Goal: Information Seeking & Learning: Learn about a topic

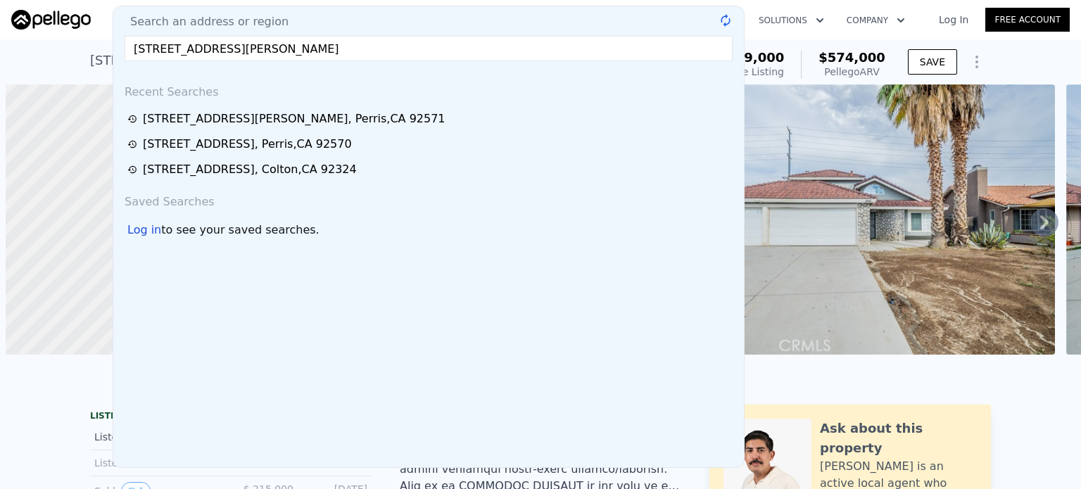
scroll to position [0, 6]
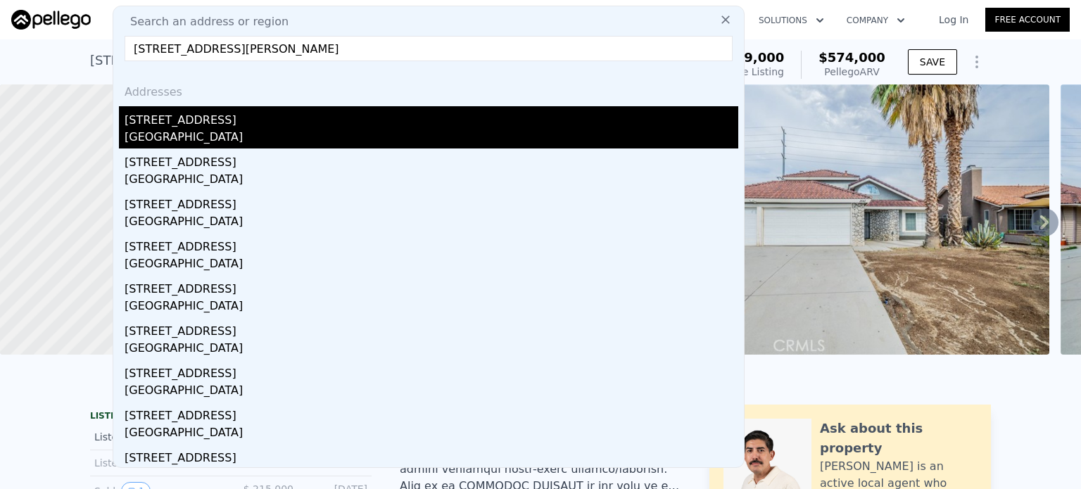
type input "[STREET_ADDRESS][PERSON_NAME]"
click at [199, 132] on div "[GEOGRAPHIC_DATA]" at bounding box center [432, 139] width 614 height 20
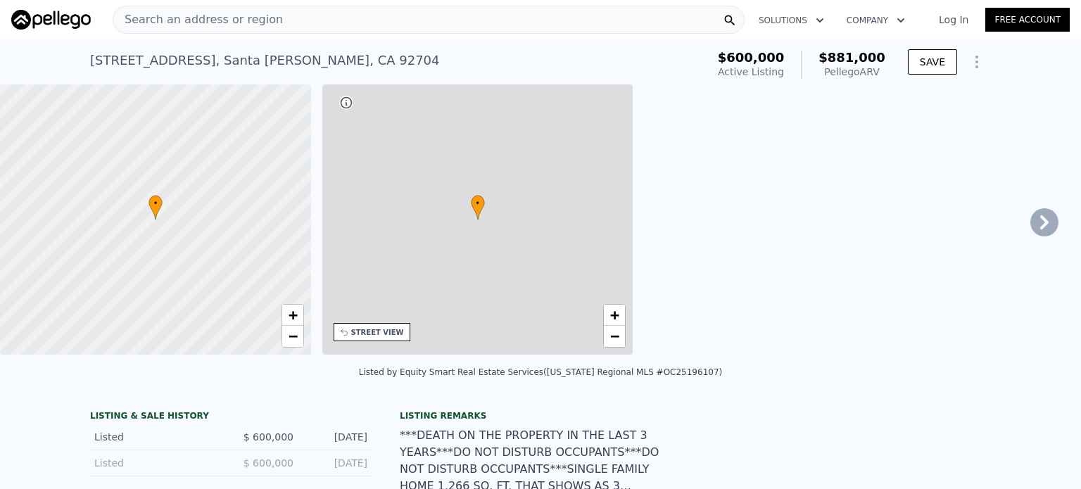
type input "1"
type input "2"
type input "1071"
type input "1614"
type input "6000"
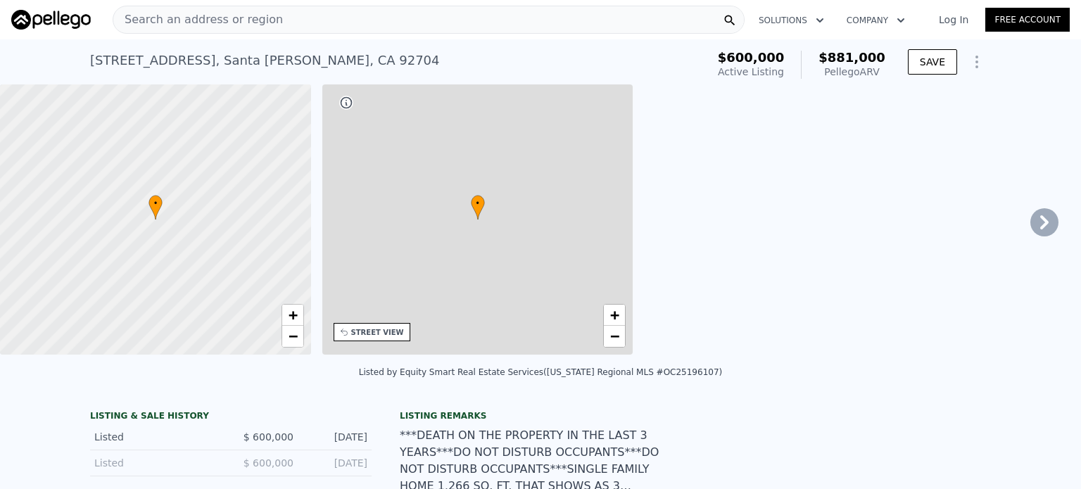
type input "7150"
type input "$ 881,000"
type input "6"
type input "$ 189,546"
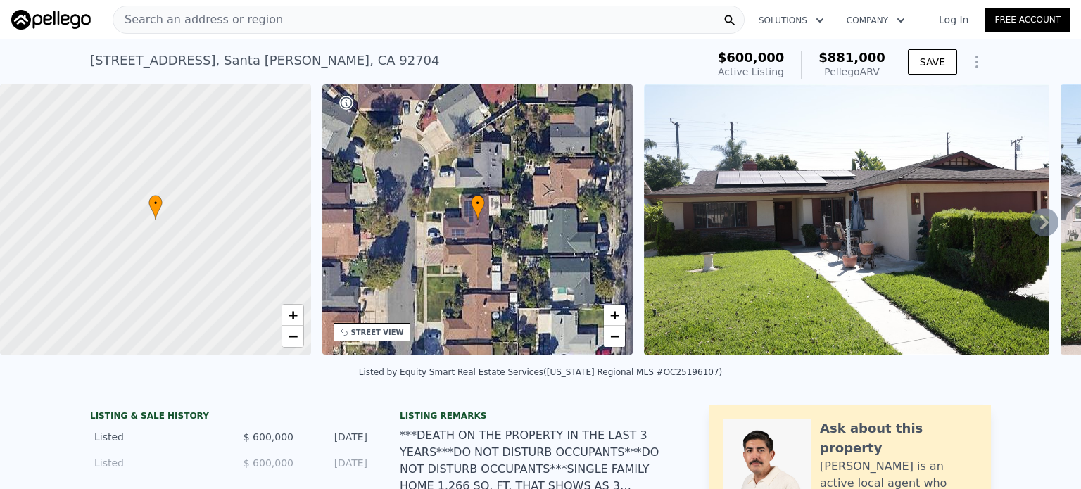
click at [1038, 234] on icon at bounding box center [1045, 222] width 28 height 28
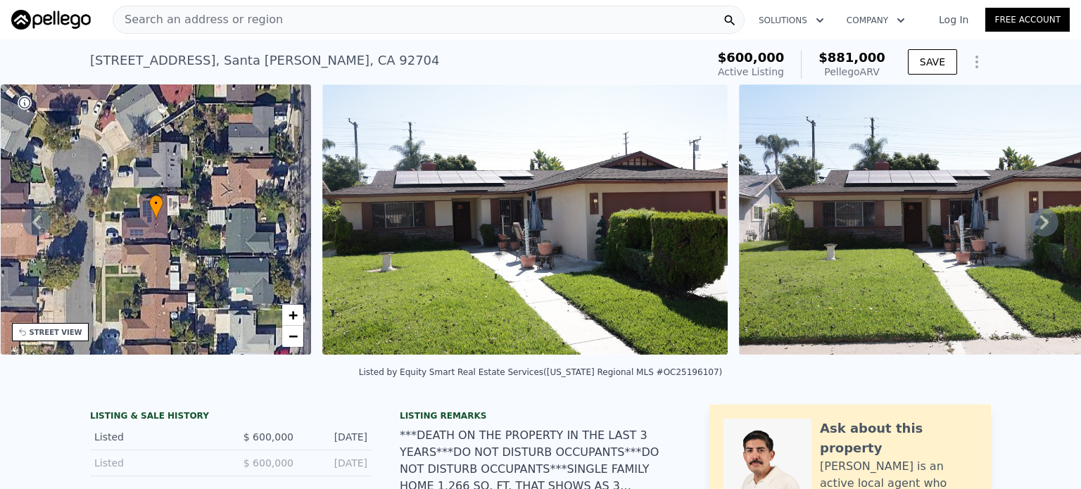
click at [1038, 234] on div "• + − • + − STREET VIEW Loading... SATELLITE VIEW" at bounding box center [540, 221] width 1081 height 275
click at [1038, 234] on icon at bounding box center [1045, 222] width 28 height 28
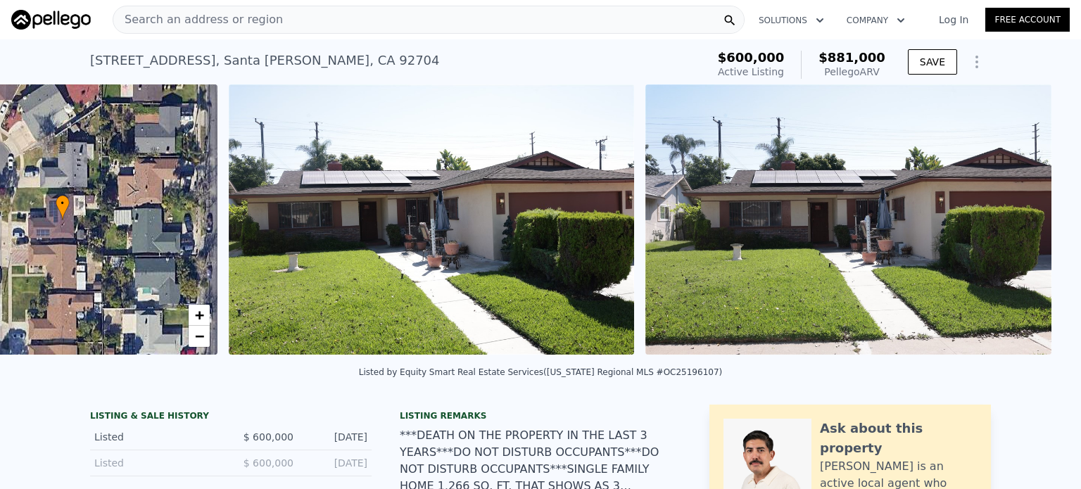
click at [1038, 234] on img at bounding box center [849, 219] width 406 height 270
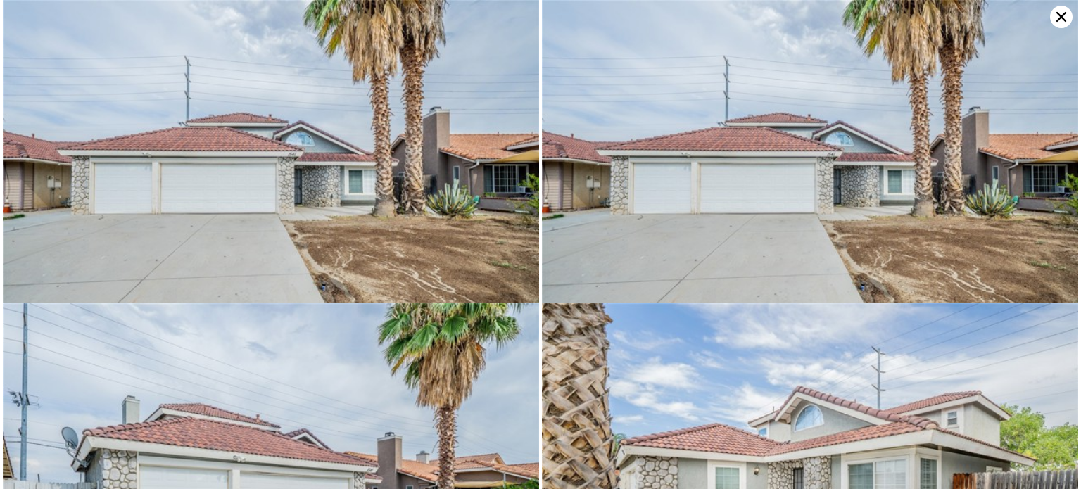
type input "2"
type input "3"
type input "1449"
type input "1959"
type input "3920"
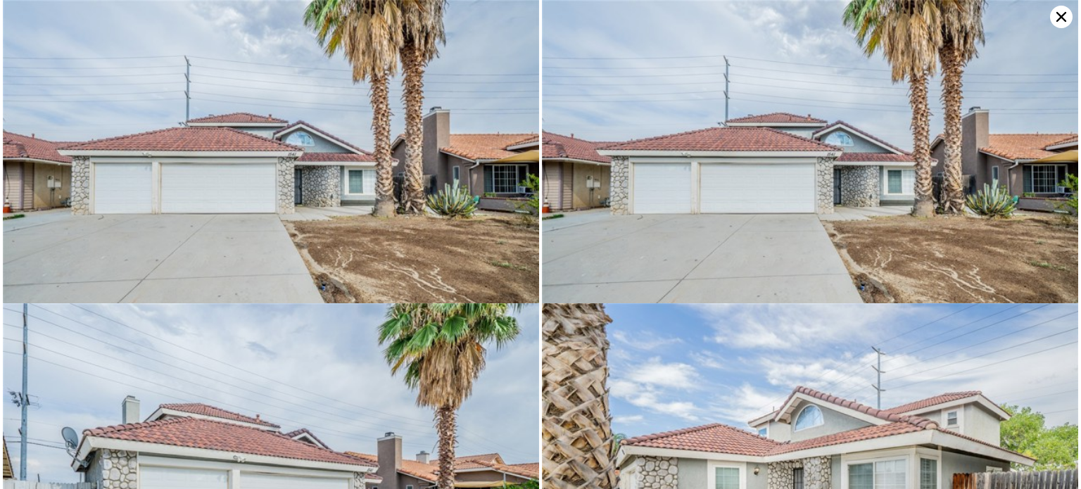
type input "7841"
type input "$ 574,000"
type input "4"
type input "$ 57,368"
click at [1061, 17] on icon at bounding box center [1062, 17] width 10 height 10
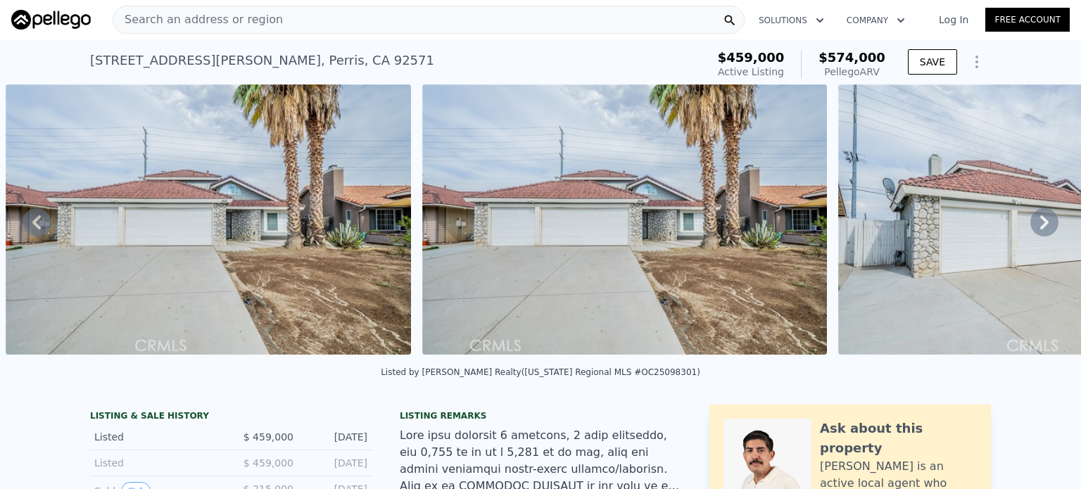
click at [465, 18] on div "Search an address or region" at bounding box center [429, 20] width 632 height 28
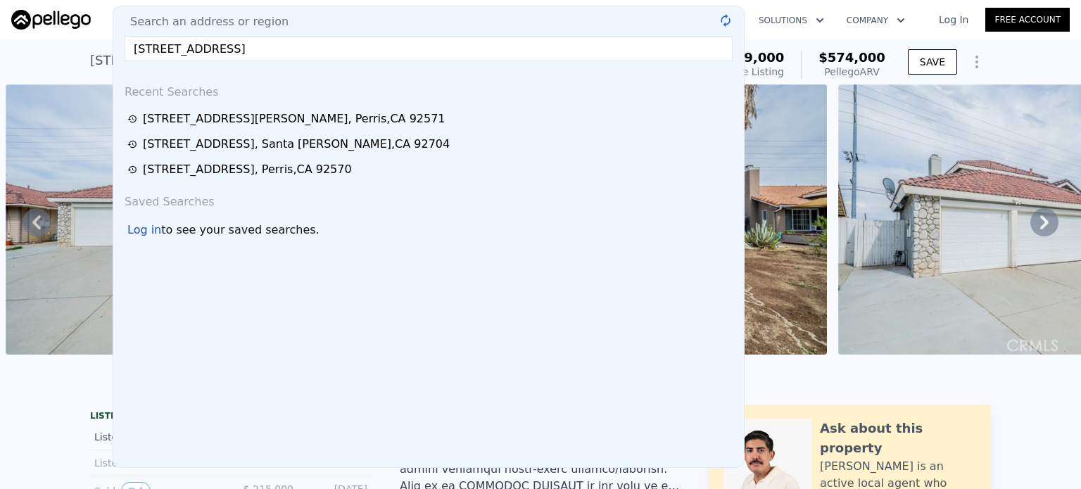
type input "[STREET_ADDRESS]"
click at [465, 18] on div "Search an address or region" at bounding box center [429, 21] width 620 height 17
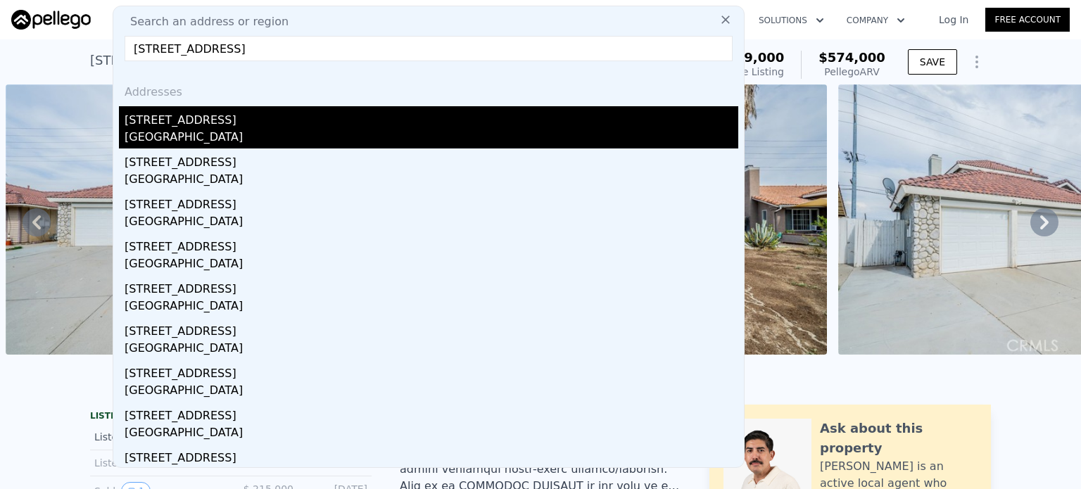
click at [172, 126] on div "[STREET_ADDRESS]" at bounding box center [432, 117] width 614 height 23
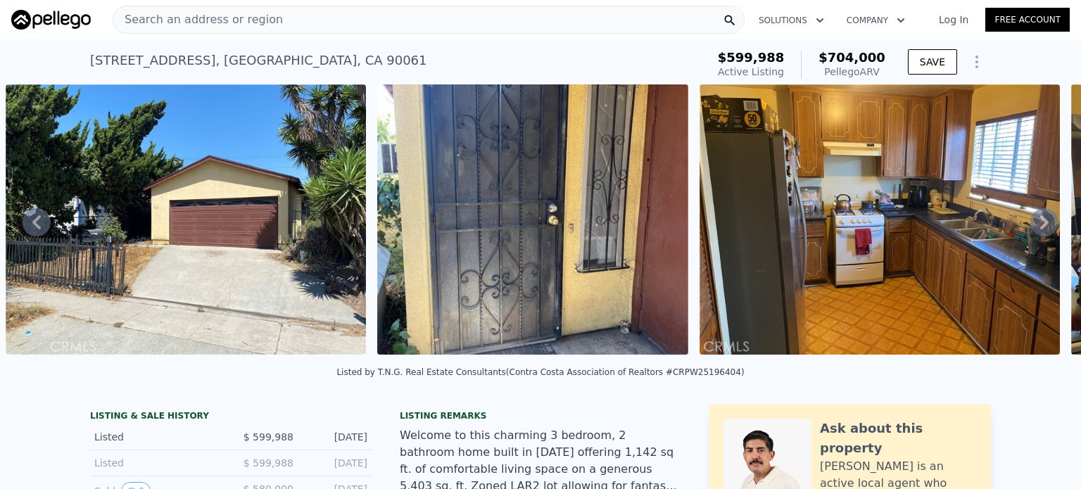
click at [337, 18] on div "Search an address or region" at bounding box center [429, 20] width 632 height 28
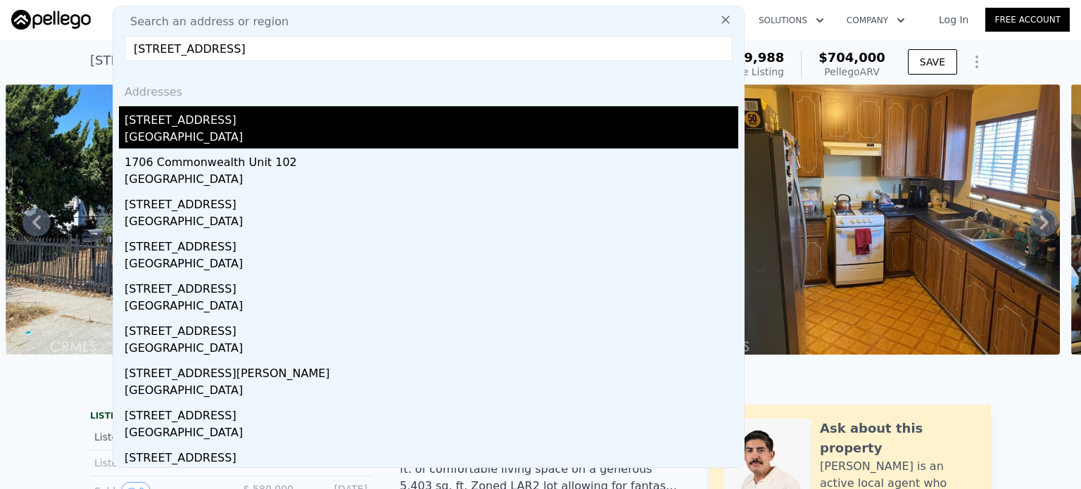
type input "[STREET_ADDRESS]"
click at [230, 126] on div "[STREET_ADDRESS]" at bounding box center [432, 117] width 614 height 23
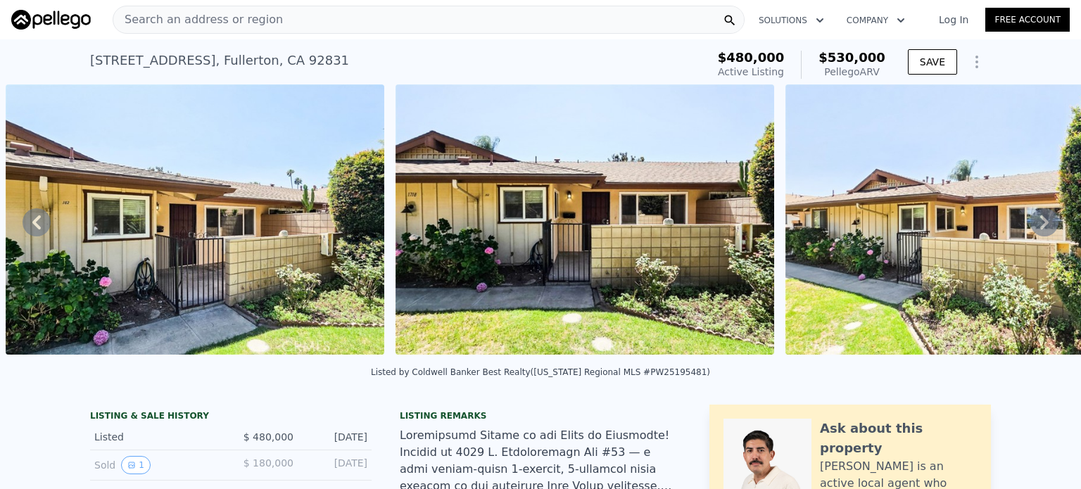
click at [301, 22] on div "Search an address or region" at bounding box center [429, 20] width 632 height 28
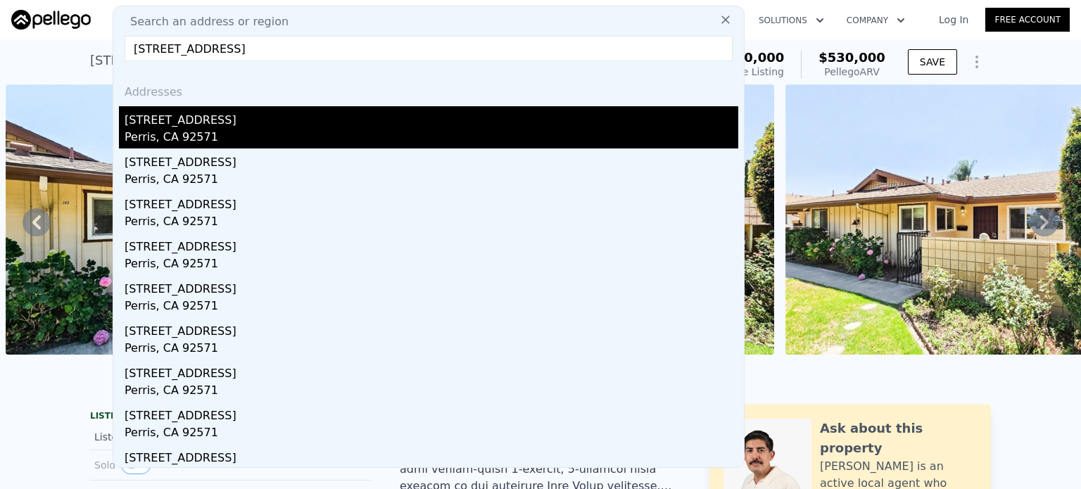
type input "[STREET_ADDRESS]"
click at [174, 124] on div "[STREET_ADDRESS]" at bounding box center [432, 117] width 614 height 23
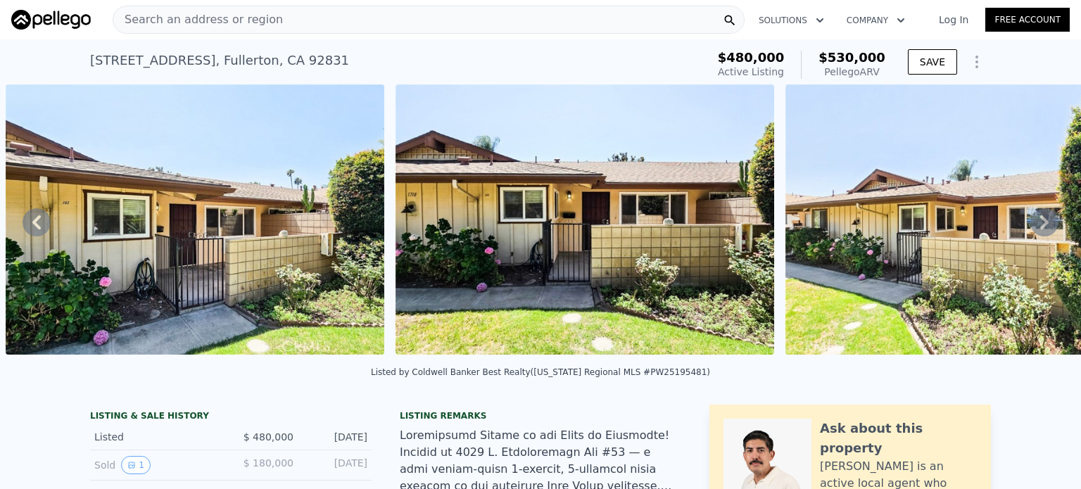
type input "3"
type input "4"
type input "1036"
type input "1449"
type input "3485"
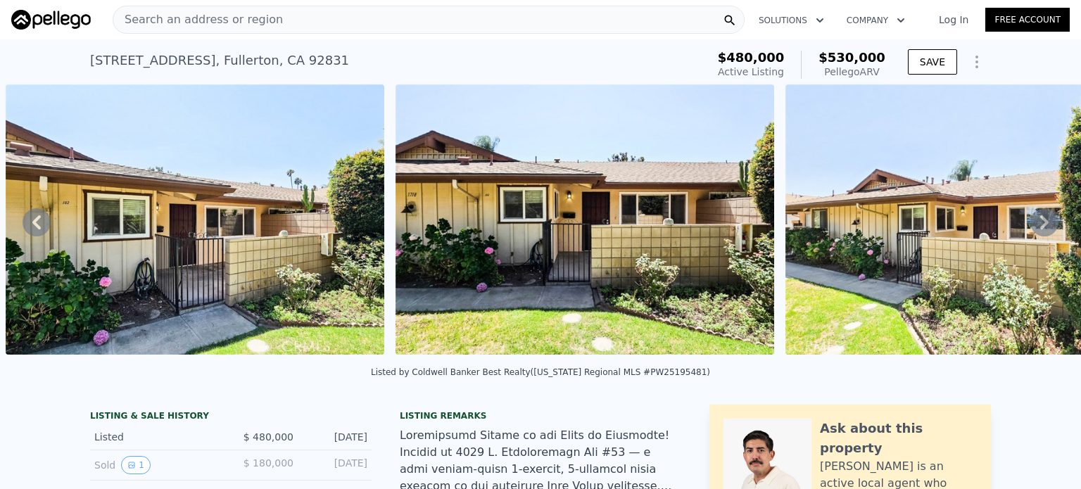
type input "5663"
type input "$ 494,000"
type input "4"
type input "-$ 29,454"
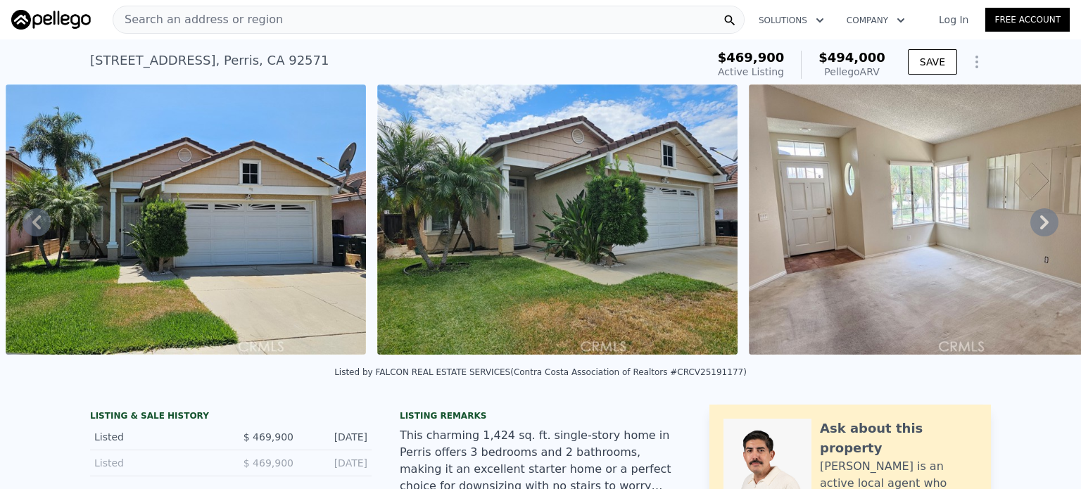
click at [224, 18] on span "Search an address or region" at bounding box center [198, 19] width 170 height 17
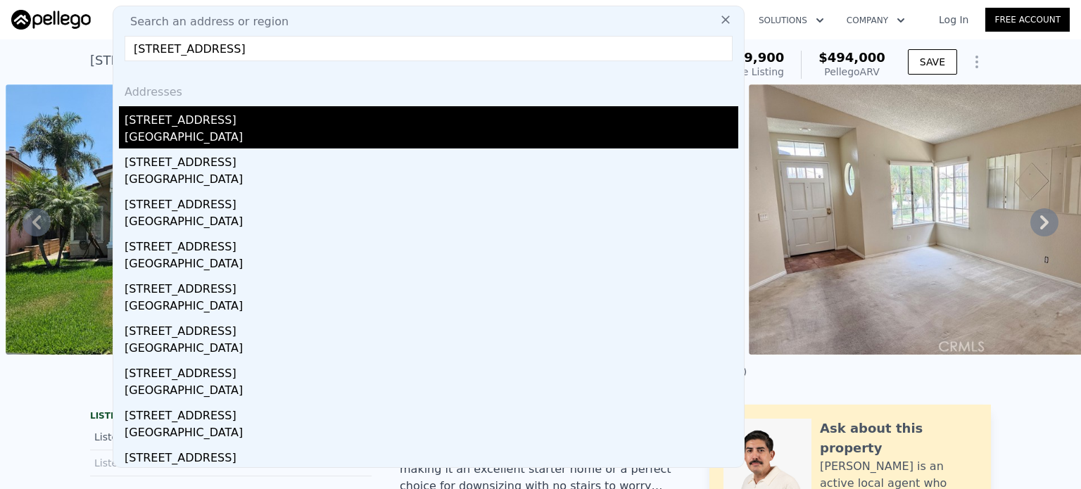
type input "[STREET_ADDRESS]"
click at [203, 123] on div "[STREET_ADDRESS]" at bounding box center [432, 117] width 614 height 23
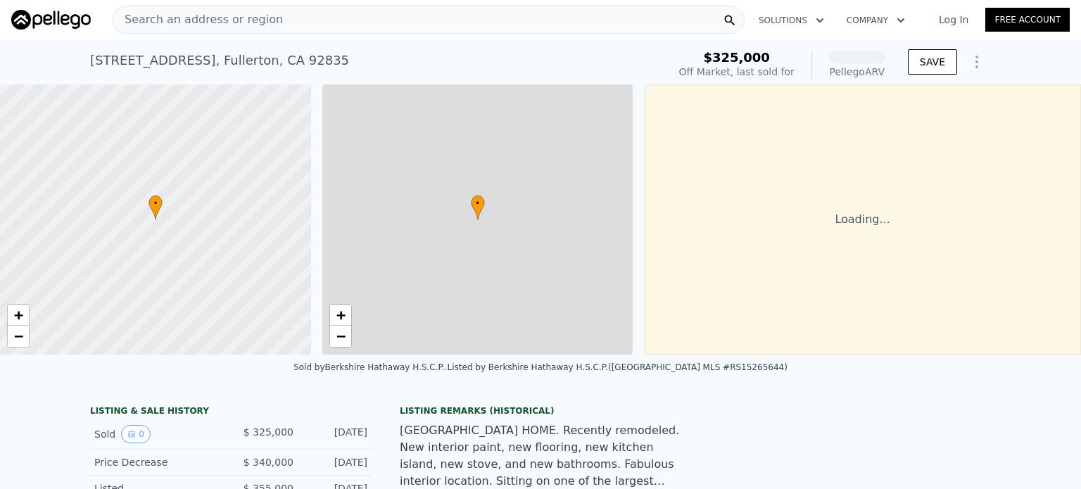
scroll to position [0, 6]
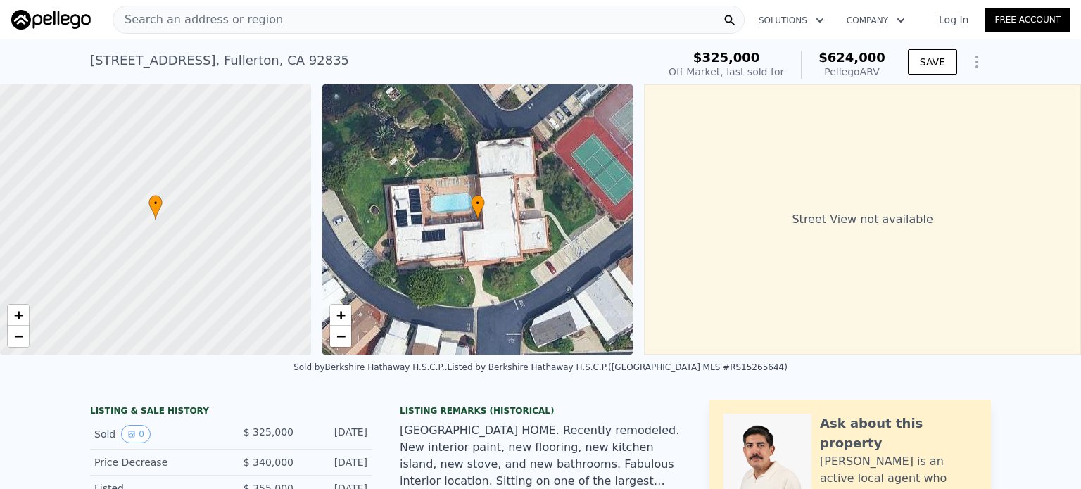
click at [298, 22] on div "Search an address or region" at bounding box center [429, 20] width 632 height 28
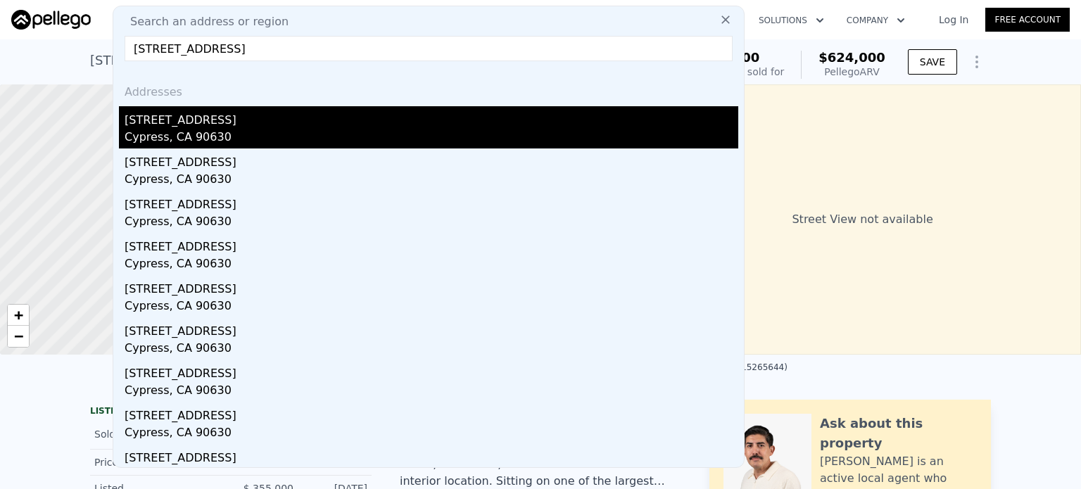
type input "[STREET_ADDRESS]"
click at [175, 125] on div "[STREET_ADDRESS]" at bounding box center [432, 117] width 614 height 23
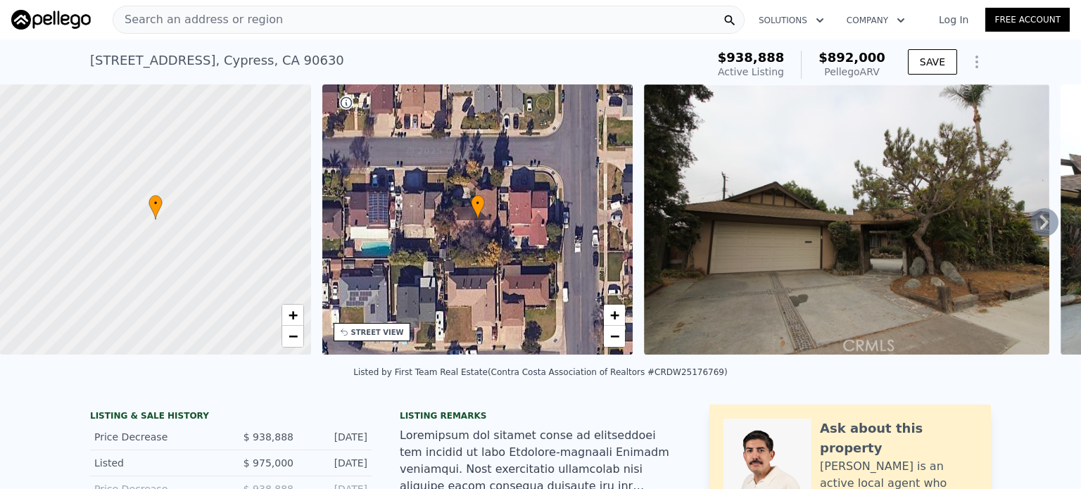
click at [326, 20] on div "Search an address or region" at bounding box center [429, 20] width 632 height 28
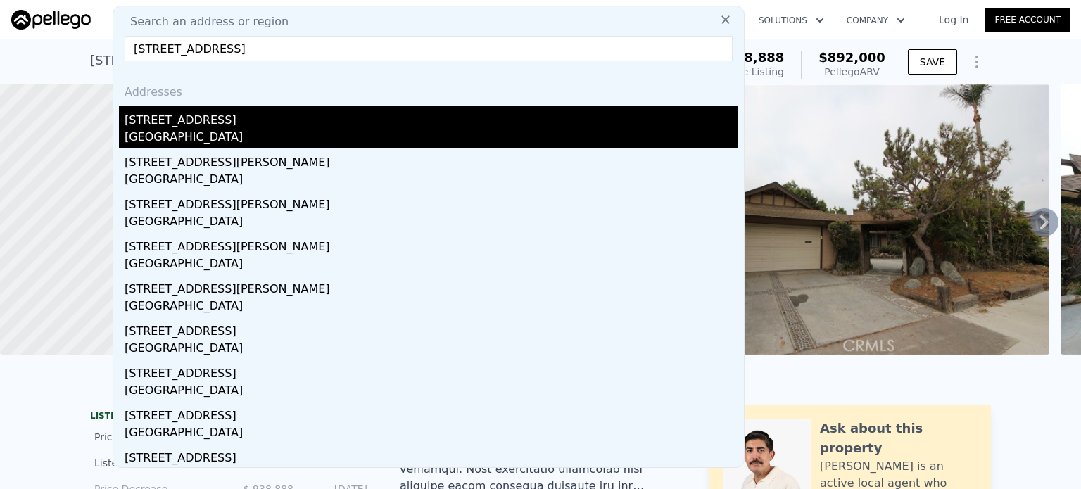
type input "[STREET_ADDRESS]"
click at [158, 140] on div "[GEOGRAPHIC_DATA]" at bounding box center [432, 139] width 614 height 20
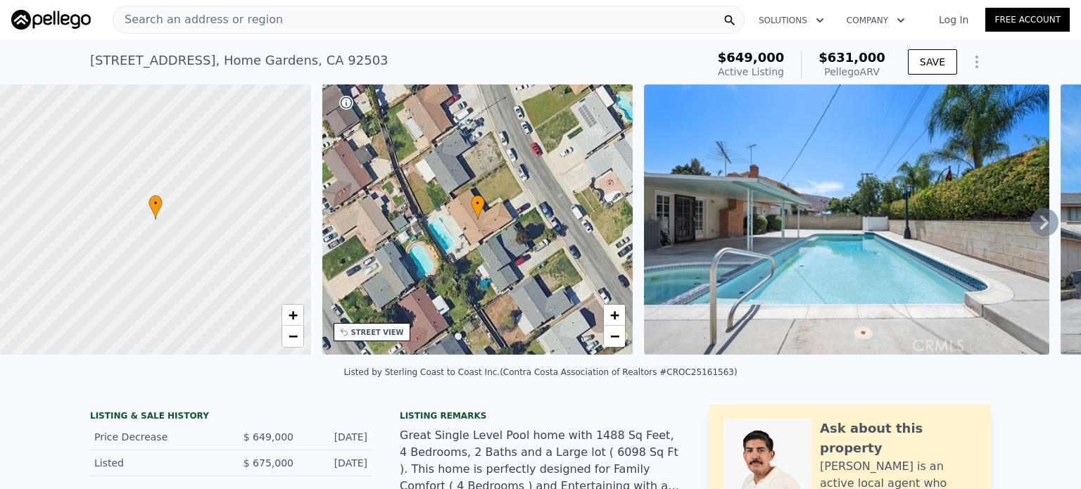
click at [284, 16] on div "Search an address or region" at bounding box center [429, 20] width 632 height 28
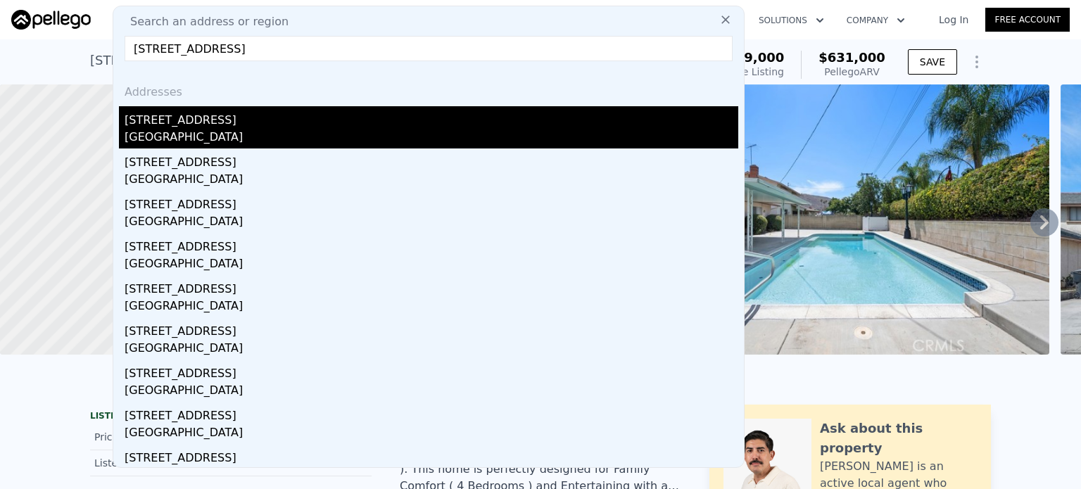
type input "[STREET_ADDRESS]"
click at [200, 126] on div "[STREET_ADDRESS]" at bounding box center [432, 117] width 614 height 23
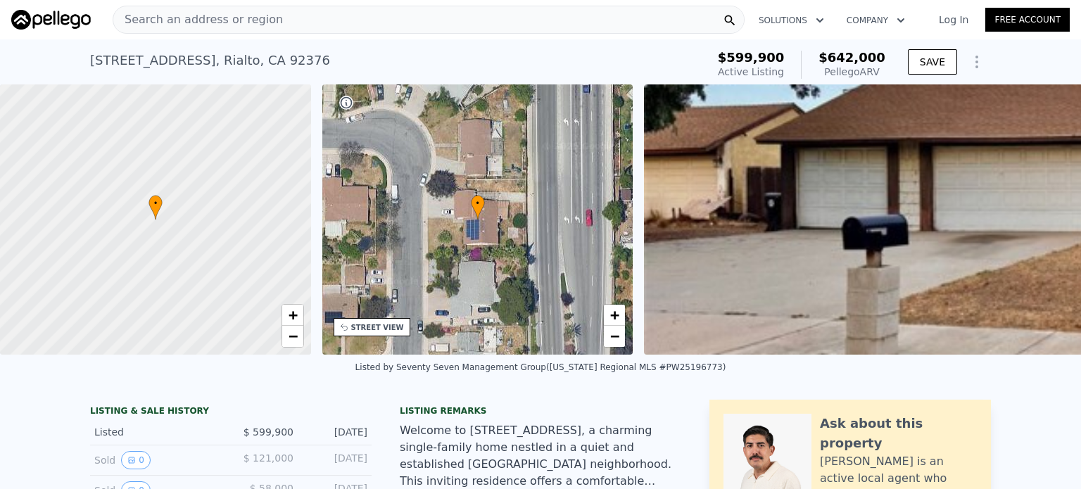
click at [282, 13] on div "Search an address or region" at bounding box center [429, 20] width 632 height 28
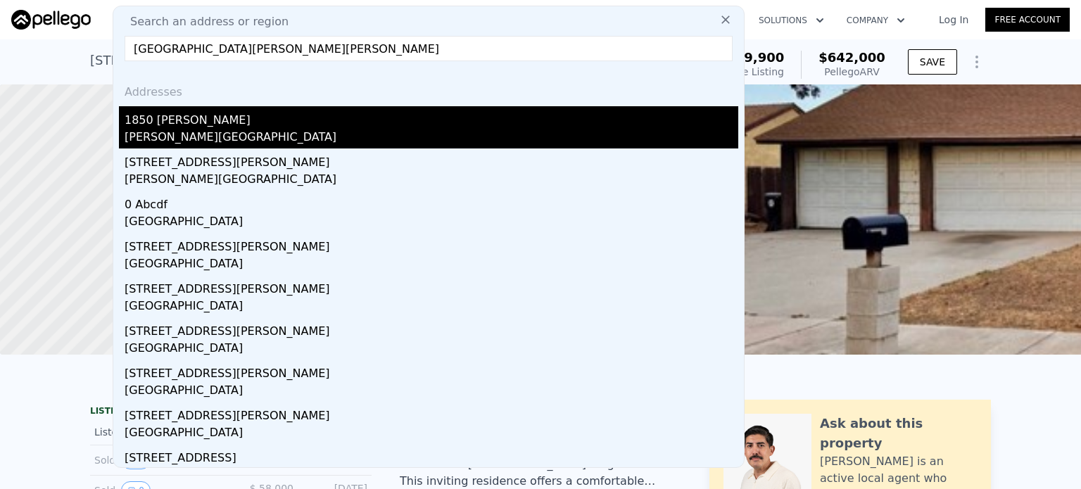
type input "[GEOGRAPHIC_DATA][PERSON_NAME][PERSON_NAME]"
click at [213, 134] on div "[PERSON_NAME][GEOGRAPHIC_DATA]" at bounding box center [432, 139] width 614 height 20
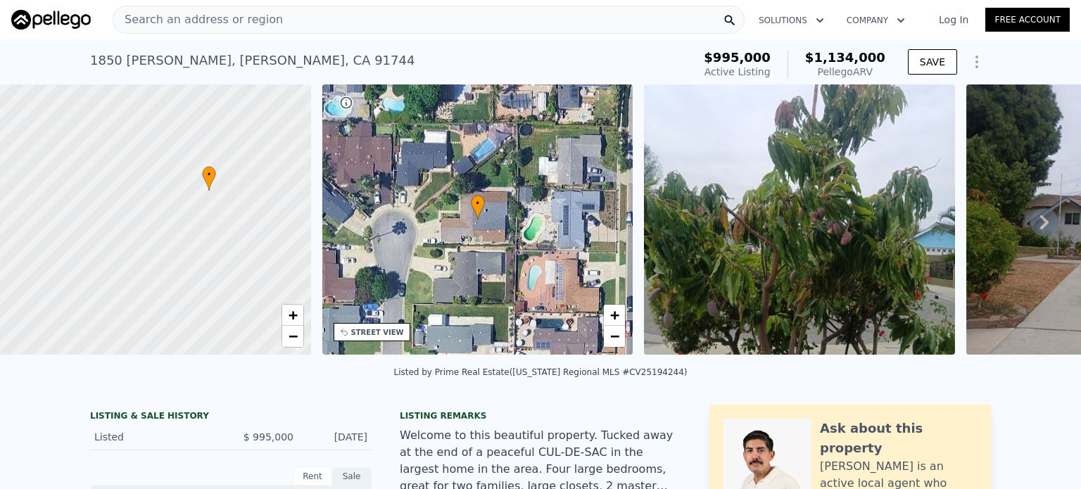
drag, startPoint x: 56, startPoint y: 269, endPoint x: 106, endPoint y: 241, distance: 57.0
click at [106, 241] on div at bounding box center [154, 220] width 373 height 325
click at [267, 22] on div "Search an address or region" at bounding box center [429, 20] width 632 height 28
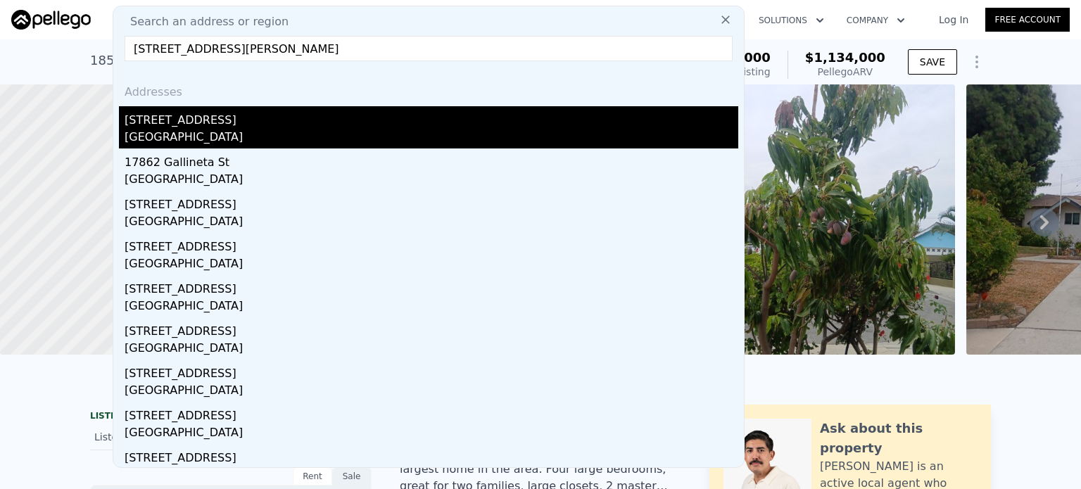
type input "[STREET_ADDRESS][PERSON_NAME]"
click at [197, 130] on div "[GEOGRAPHIC_DATA]" at bounding box center [432, 139] width 614 height 20
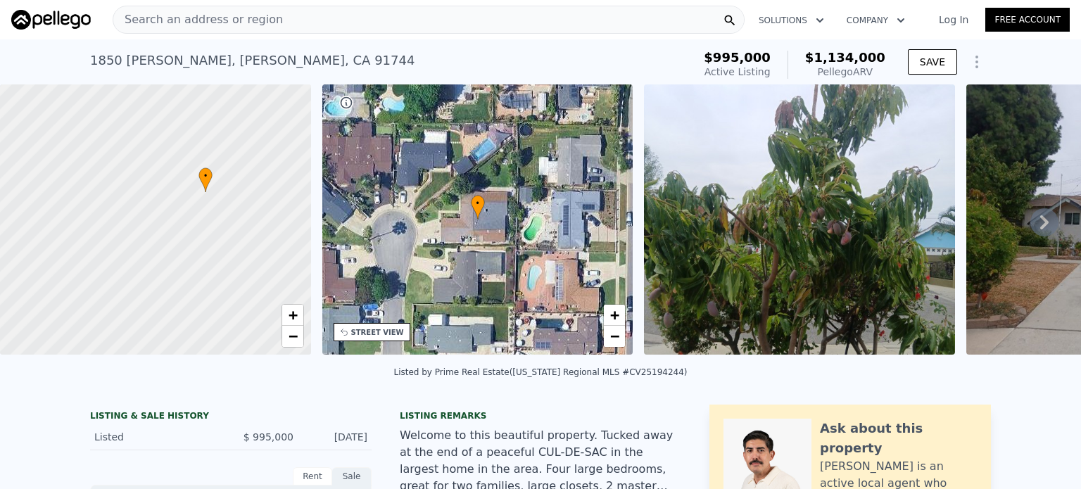
type input "4"
type input "2"
type input "3"
type input "1883"
type input "2284"
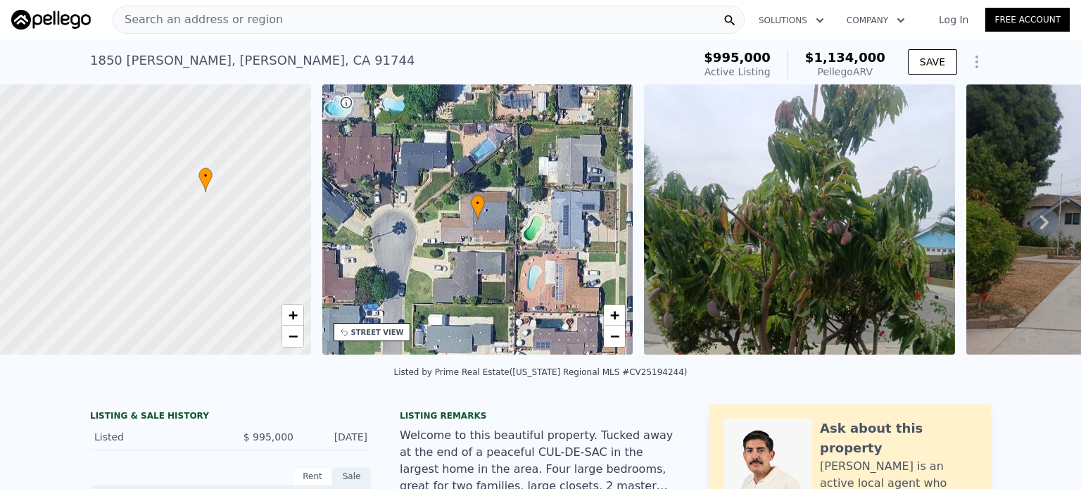
type input "9796"
type input "21410"
type input "$ 1,188,000"
type input "$ 163,827"
